Goal: Information Seeking & Learning: Compare options

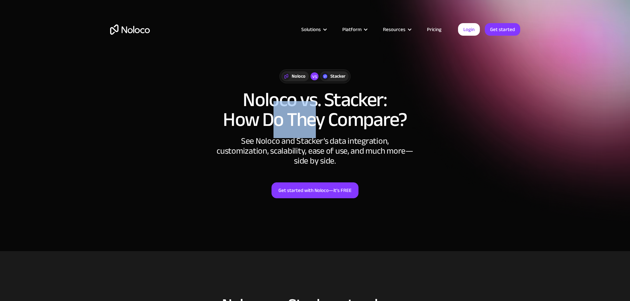
drag, startPoint x: 293, startPoint y: 130, endPoint x: 357, endPoint y: 124, distance: 65.1
click at [322, 127] on h1 "Noloco vs. Stacker: How Do They Compare?" at bounding box center [315, 110] width 410 height 40
click at [357, 123] on h1 "Noloco vs. Stacker: How Do They Compare?" at bounding box center [315, 110] width 410 height 40
click at [434, 29] on link "Pricing" at bounding box center [434, 29] width 31 height 9
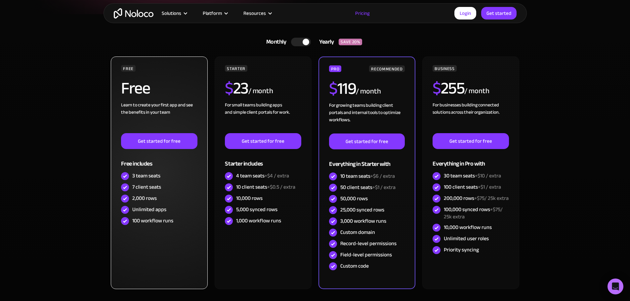
scroll to position [132, 0]
